Goal: Find specific fact: Find specific fact

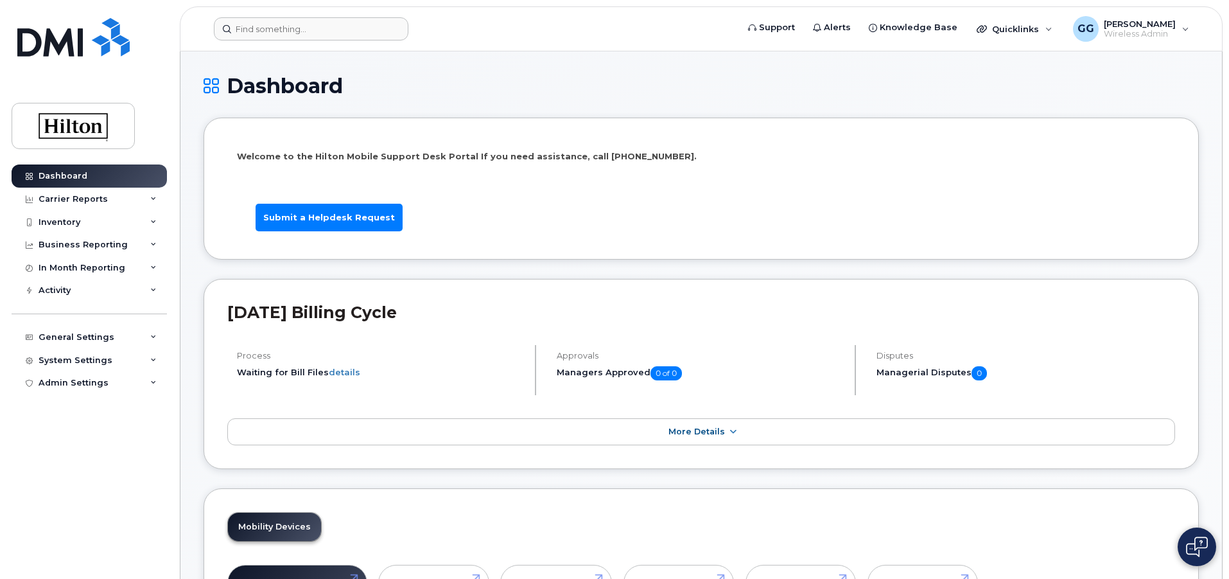
drag, startPoint x: 329, startPoint y: 9, endPoint x: 328, endPoint y: 18, distance: 9.0
click at [328, 13] on header "Support Alerts Knowledge Base Quicklinks Suspend / Cancel Device Change SIM Car…" at bounding box center [701, 28] width 1043 height 45
click at [328, 22] on input at bounding box center [311, 28] width 195 height 23
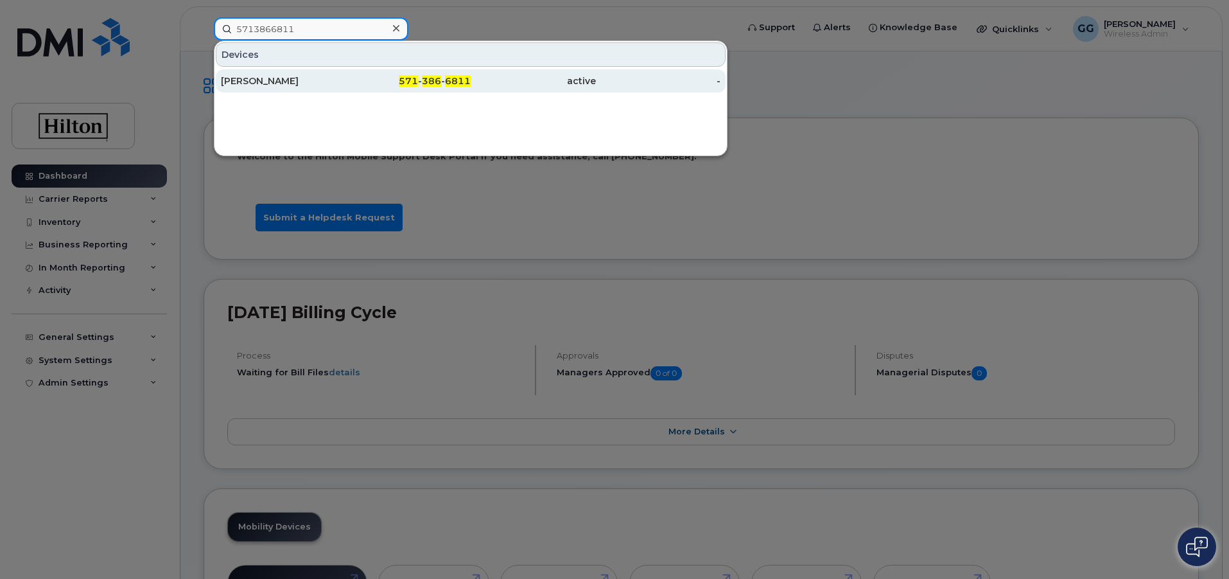
type input "5713866811"
click at [268, 78] on div "[PERSON_NAME]" at bounding box center [283, 81] width 125 height 13
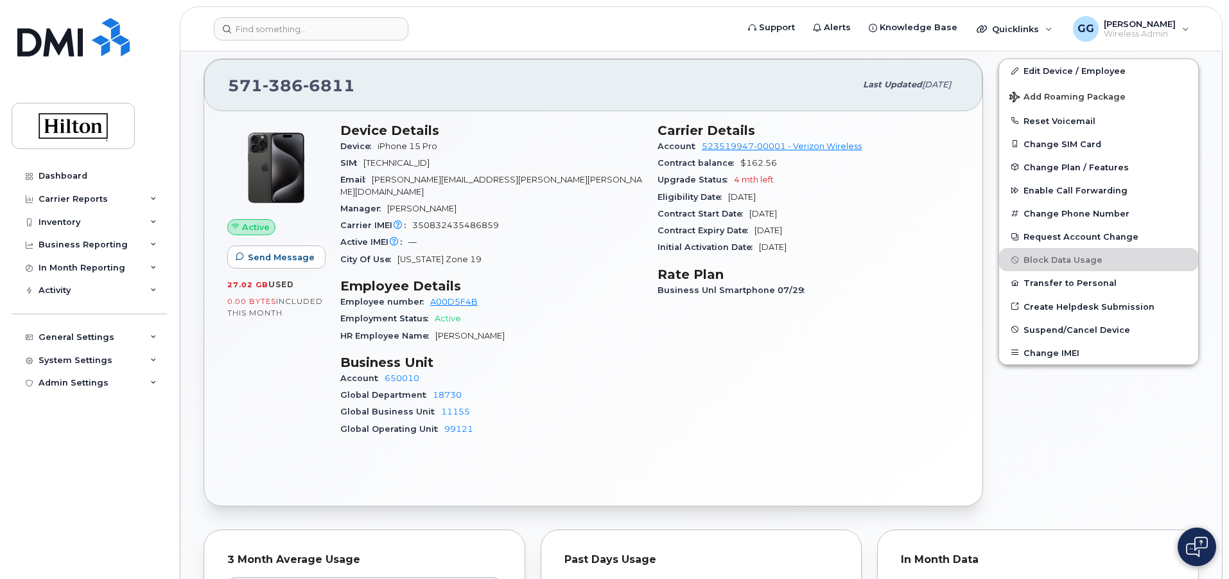
scroll to position [257, 0]
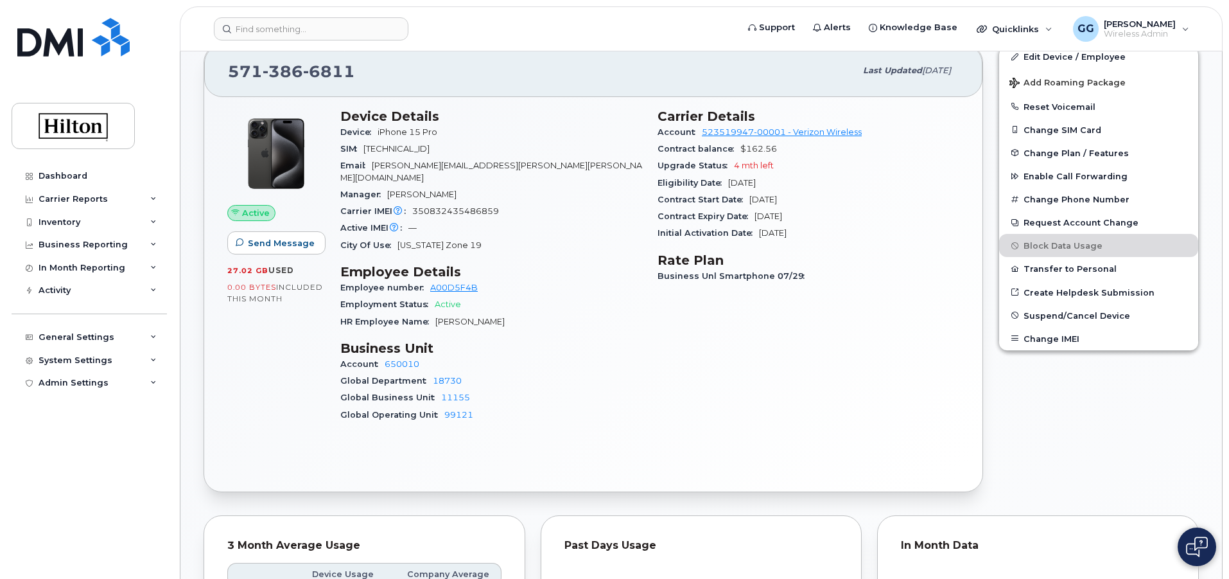
drag, startPoint x: 655, startPoint y: 182, endPoint x: 819, endPoint y: 175, distance: 163.9
click at [819, 175] on div "Carrier Details Account 523519947-00001 - Verizon Wireless Contract balance $16…" at bounding box center [808, 271] width 317 height 340
copy div "Eligibility Date [DATE]"
